Goal: Task Accomplishment & Management: Manage account settings

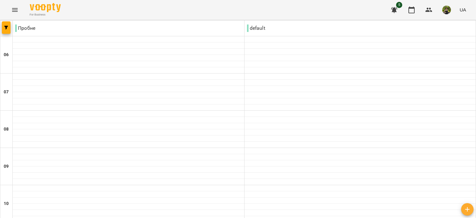
scroll to position [460, 0]
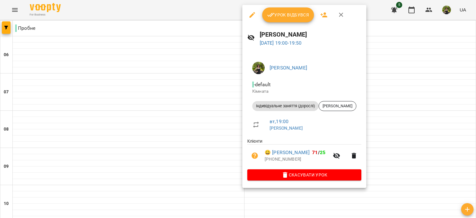
click at [282, 14] on span "Урок відбувся" at bounding box center [288, 14] width 42 height 7
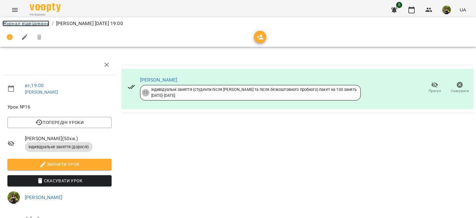
click at [30, 24] on link "Журнал відвідувань" at bounding box center [25, 23] width 47 height 6
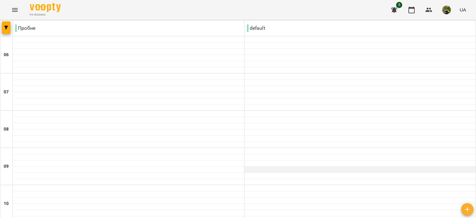
scroll to position [341, 0]
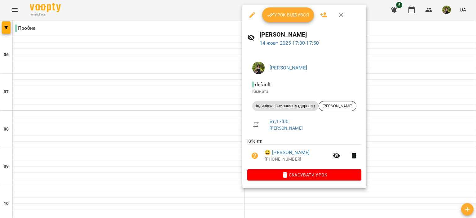
click at [269, 15] on icon "button" at bounding box center [270, 15] width 7 height 4
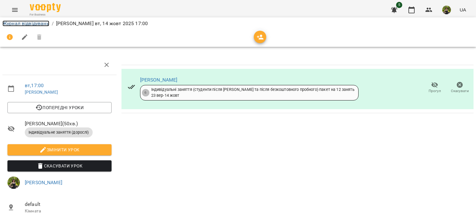
click at [46, 24] on link "Журнал відвідувань" at bounding box center [25, 23] width 47 height 6
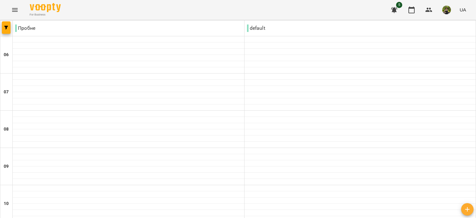
scroll to position [491, 0]
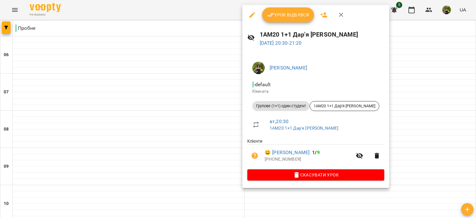
click at [268, 19] on button "Урок відбувся" at bounding box center [288, 14] width 52 height 15
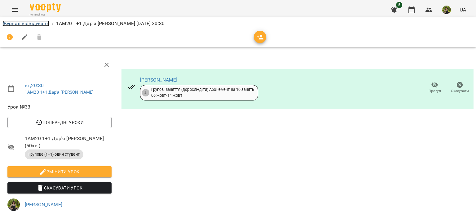
click at [17, 25] on link "Журнал відвідувань" at bounding box center [25, 23] width 47 height 6
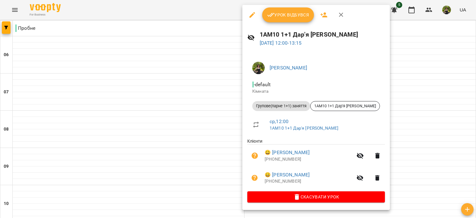
click at [309, 196] on span "Скасувати Урок" at bounding box center [316, 196] width 128 height 7
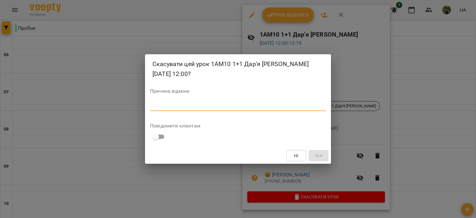
click at [176, 105] on textarea at bounding box center [238, 106] width 176 height 6
type textarea "*****"
click at [323, 162] on div "Ні Так" at bounding box center [238, 155] width 186 height 16
click at [323, 160] on button "Так" at bounding box center [319, 155] width 20 height 11
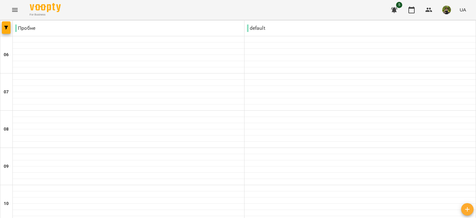
scroll to position [460, 0]
